Goal: Information Seeking & Learning: Learn about a topic

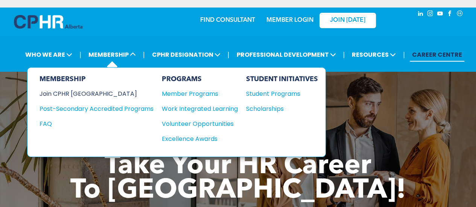
click at [80, 89] on div "Join CPHR [GEOGRAPHIC_DATA]" at bounding box center [91, 93] width 103 height 9
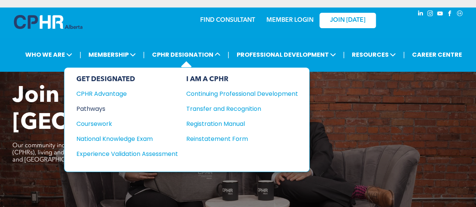
click at [96, 104] on div "Pathways" at bounding box center [121, 108] width 91 height 9
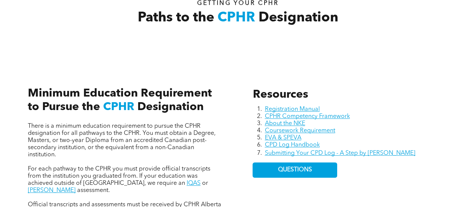
scroll to position [267, 0]
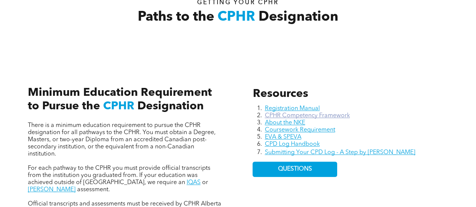
click at [337, 113] on link "CPHR Competency Framework" at bounding box center [307, 116] width 85 height 6
